Goal: Check status: Check status

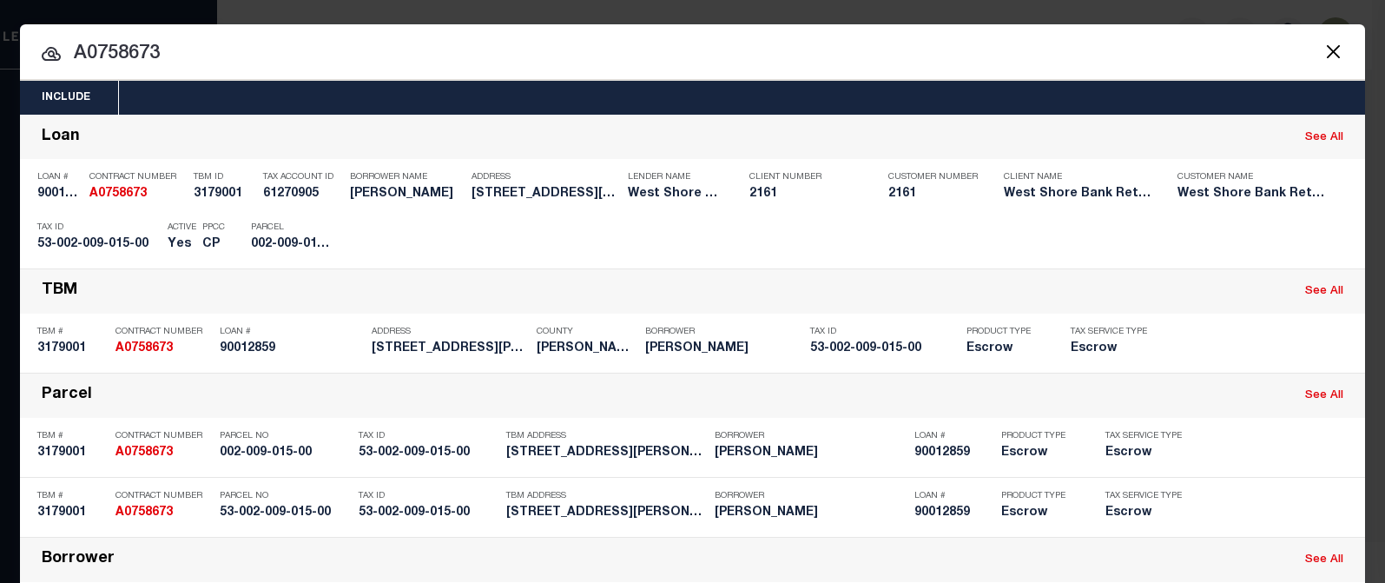
click at [97, 54] on input "A0758673" at bounding box center [692, 54] width 1345 height 30
drag, startPoint x: 93, startPoint y: 51, endPoint x: 166, endPoint y: 51, distance: 72.9
click at [166, 51] on input "A0758673" at bounding box center [692, 54] width 1345 height 30
drag, startPoint x: 95, startPoint y: 52, endPoint x: 173, endPoint y: 49, distance: 78.2
click at [173, 49] on input "A0329574" at bounding box center [692, 54] width 1345 height 30
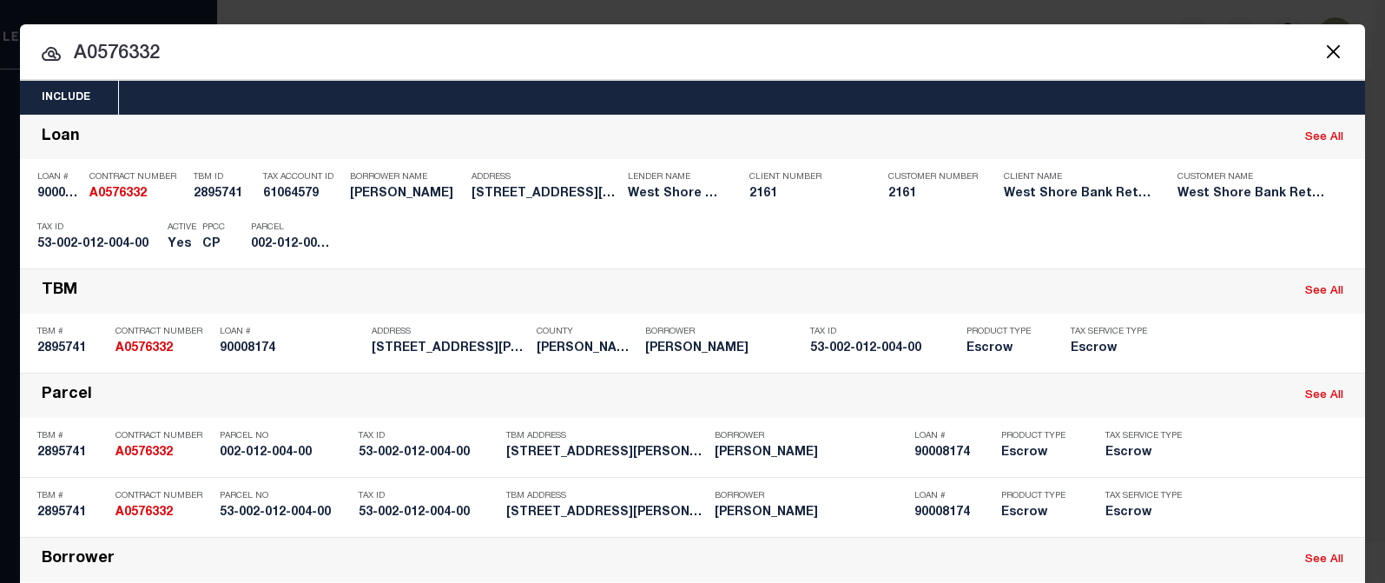
click at [820, 43] on input "A0576332" at bounding box center [692, 54] width 1345 height 30
click at [106, 49] on input "A0576332" at bounding box center [692, 54] width 1345 height 30
drag, startPoint x: 105, startPoint y: 50, endPoint x: 180, endPoint y: 52, distance: 74.7
click at [180, 52] on input "A0576332" at bounding box center [692, 54] width 1345 height 30
drag, startPoint x: 89, startPoint y: 54, endPoint x: 182, endPoint y: 52, distance: 93.8
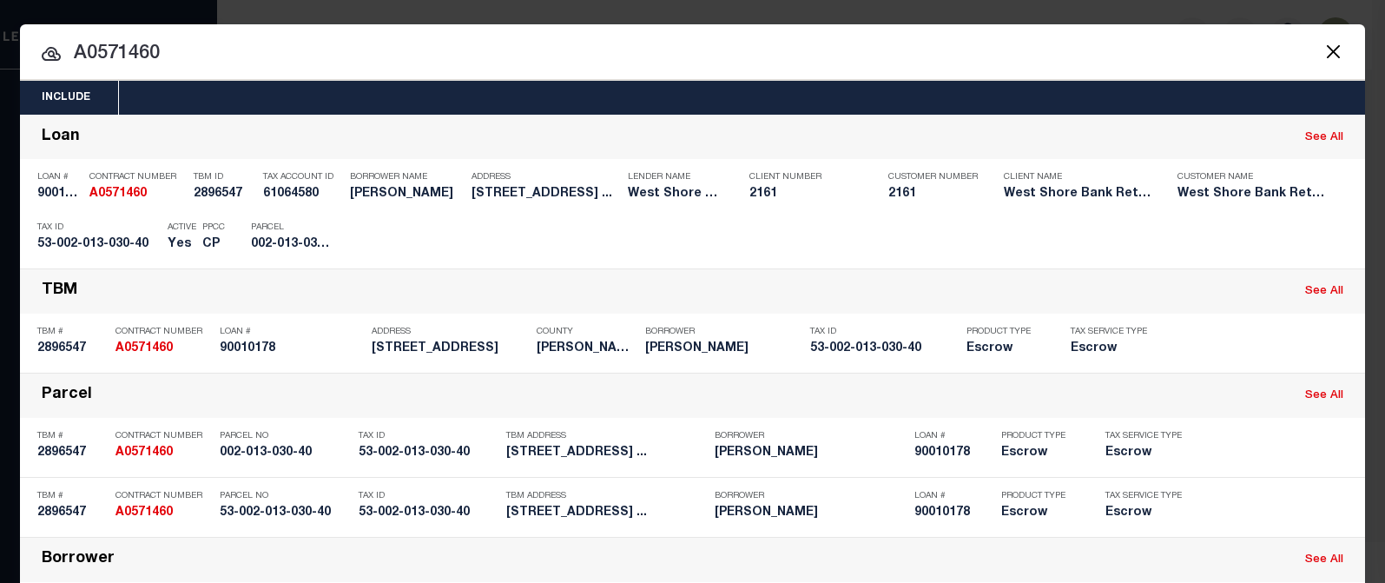
click at [182, 52] on input "A0571460" at bounding box center [692, 54] width 1345 height 30
drag, startPoint x: 83, startPoint y: 57, endPoint x: 175, endPoint y: 51, distance: 92.2
click at [175, 51] on input "A0721104" at bounding box center [692, 54] width 1345 height 30
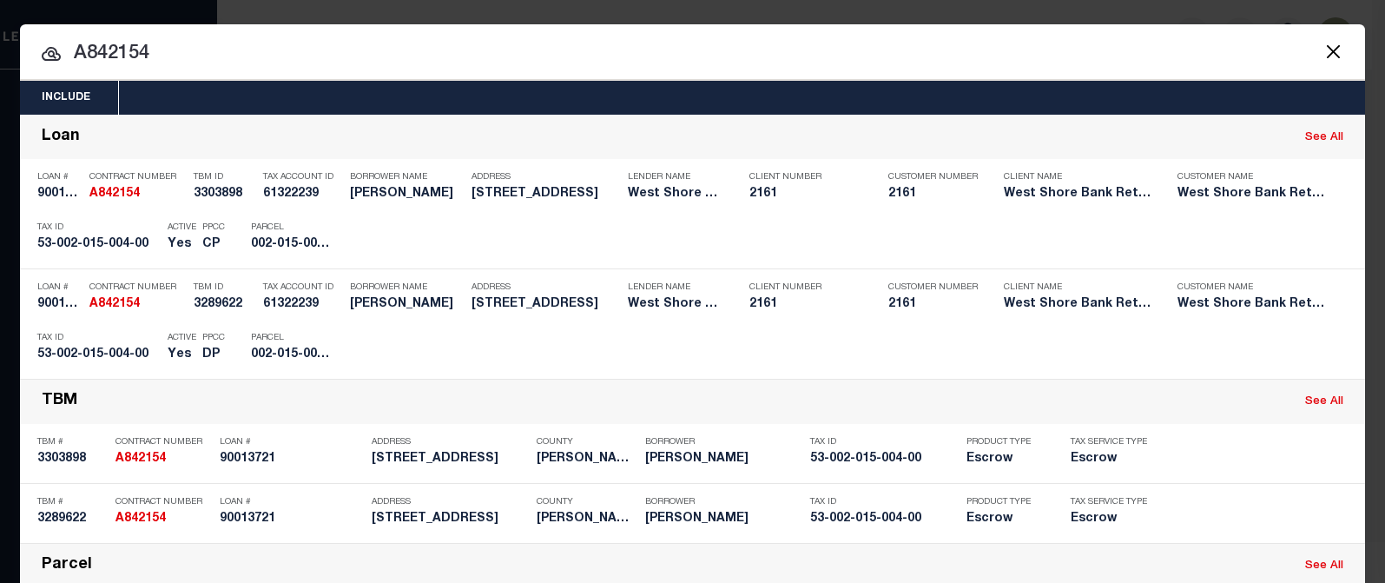
drag, startPoint x: 82, startPoint y: 54, endPoint x: 149, endPoint y: 51, distance: 67.8
click at [149, 51] on input "A842154" at bounding box center [692, 54] width 1345 height 30
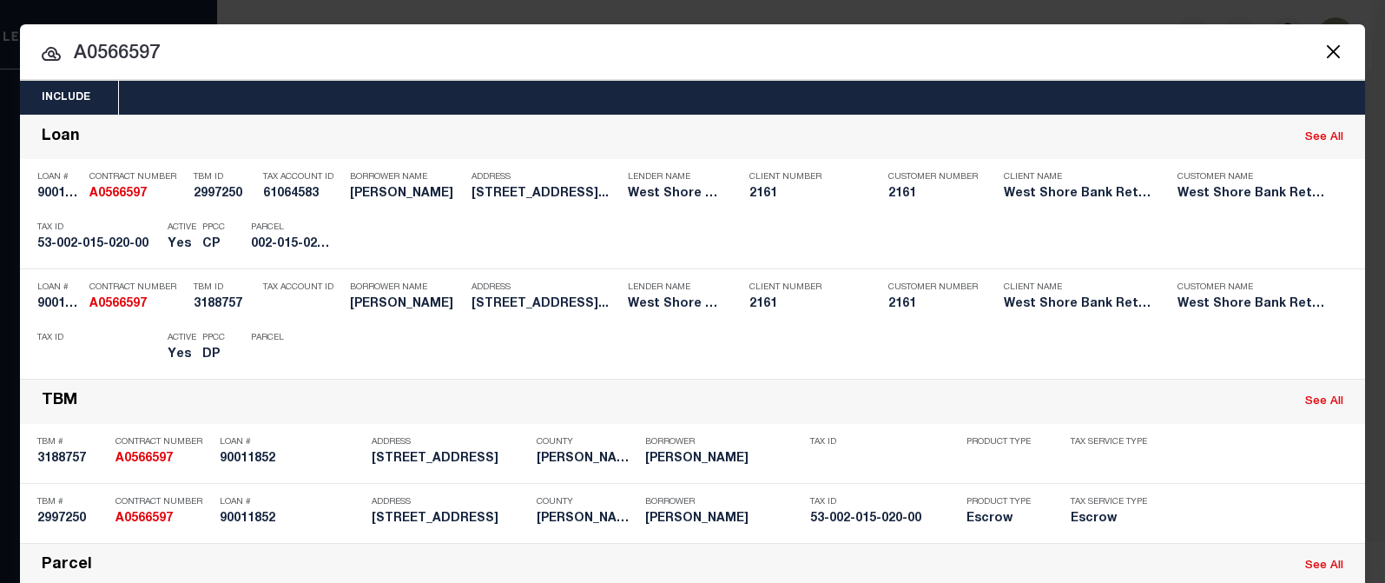
drag, startPoint x: 94, startPoint y: 49, endPoint x: 161, endPoint y: 49, distance: 66.9
click at [161, 49] on input "A0566597" at bounding box center [692, 54] width 1345 height 30
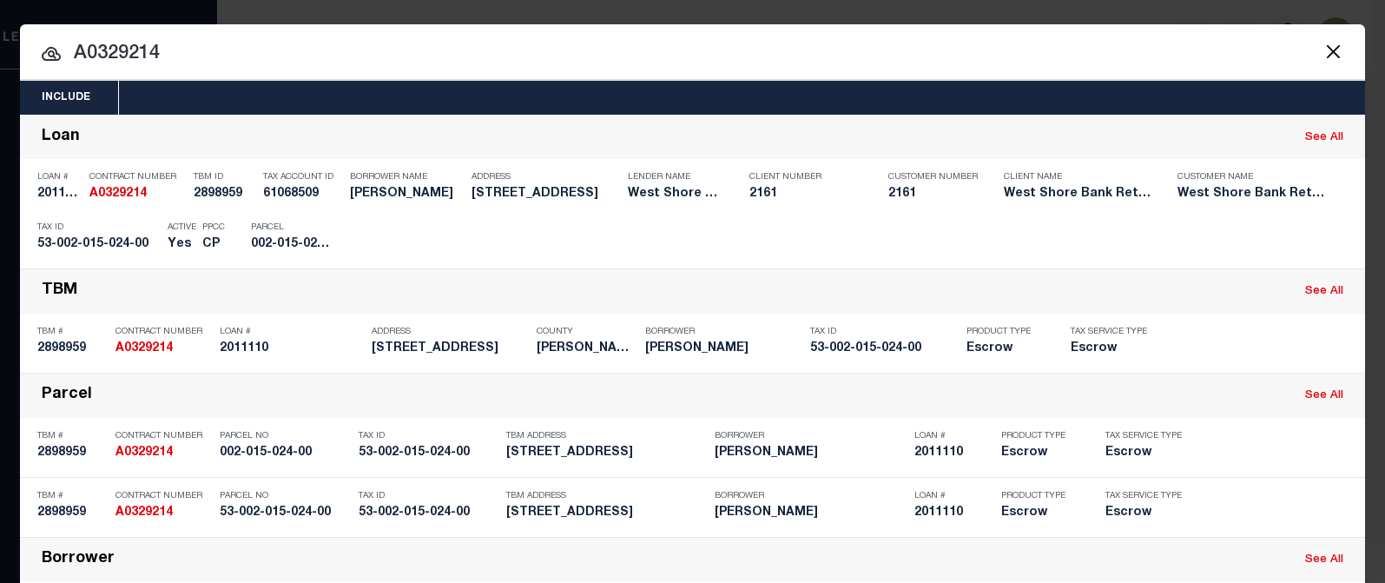
drag, startPoint x: 82, startPoint y: 51, endPoint x: 164, endPoint y: 51, distance: 81.6
click at [164, 51] on input "A0329214" at bounding box center [692, 54] width 1345 height 30
drag, startPoint x: 84, startPoint y: 49, endPoint x: 151, endPoint y: 45, distance: 67.0
click at [151, 45] on input "A934590" at bounding box center [692, 54] width 1345 height 30
drag, startPoint x: 101, startPoint y: 51, endPoint x: 165, endPoint y: 49, distance: 64.3
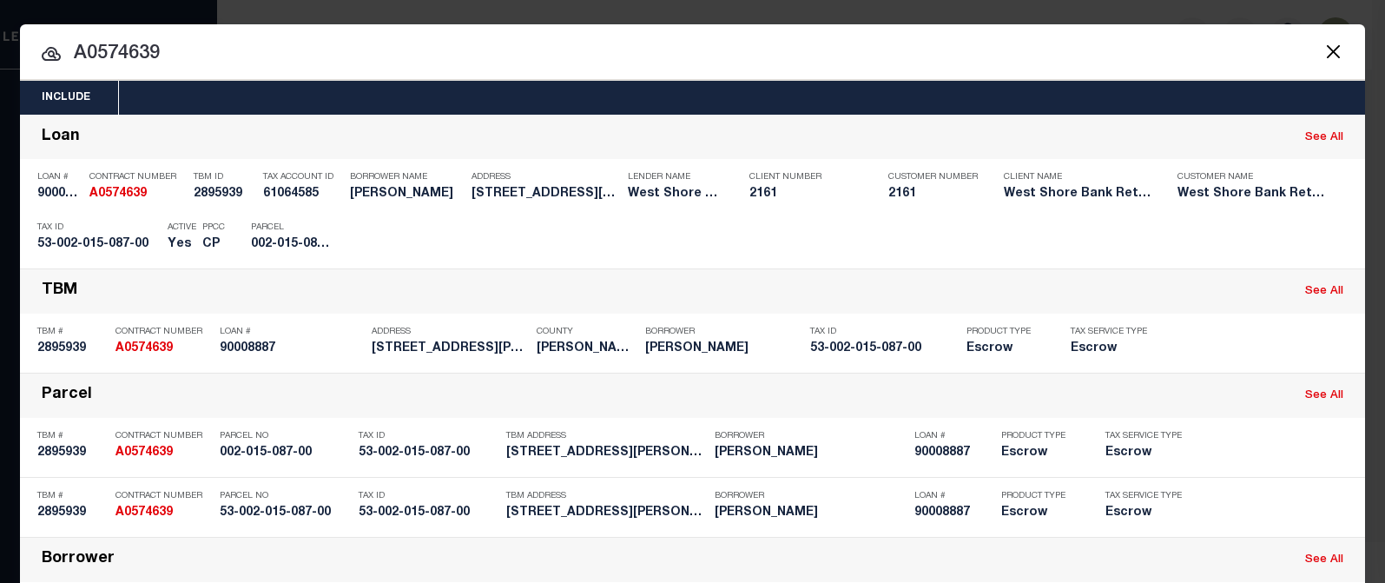
click at [165, 49] on input "A0574639" at bounding box center [692, 54] width 1345 height 30
click at [89, 46] on input "A0568121" at bounding box center [692, 54] width 1345 height 30
drag, startPoint x: 92, startPoint y: 50, endPoint x: 187, endPoint y: 57, distance: 94.9
click at [171, 56] on input "A0568121" at bounding box center [692, 54] width 1345 height 30
type input "A0574730"
